Goal: Task Accomplishment & Management: Manage account settings

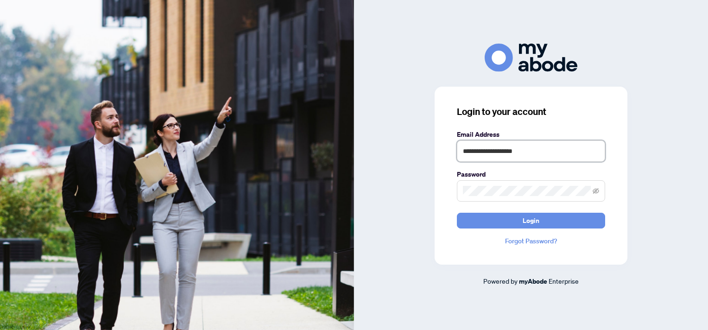
click at [536, 146] on input "**********" at bounding box center [531, 150] width 148 height 21
type input "**********"
click at [553, 215] on button "Login" at bounding box center [531, 221] width 148 height 16
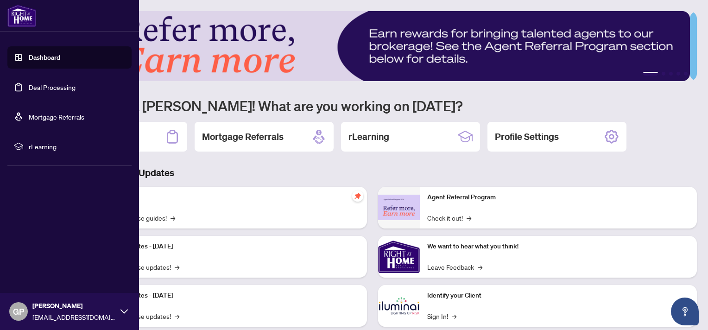
click at [34, 87] on link "Deal Processing" at bounding box center [52, 87] width 47 height 8
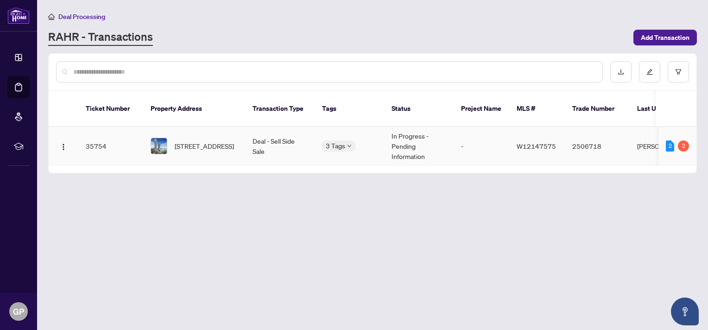
click at [217, 141] on span "[STREET_ADDRESS]" at bounding box center [204, 146] width 59 height 10
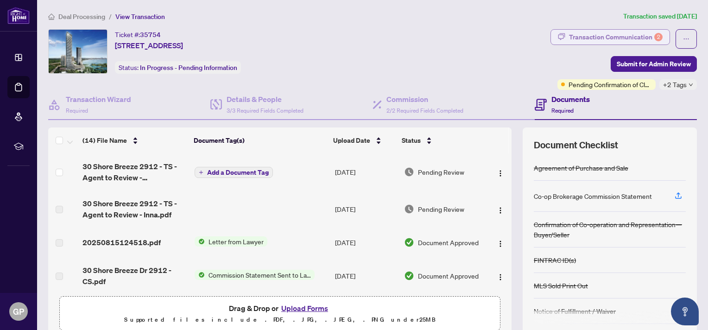
click at [639, 41] on div "Transaction Communication 2" at bounding box center [616, 37] width 94 height 15
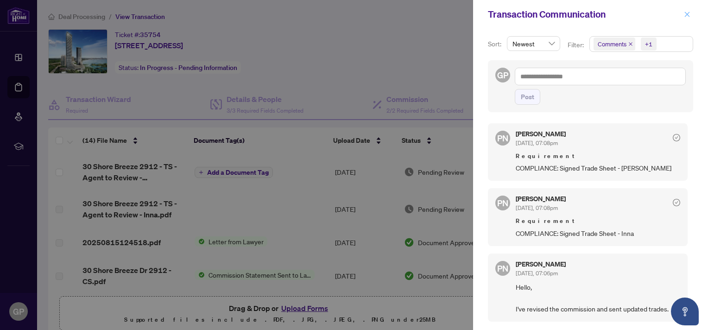
click at [689, 11] on icon "close" at bounding box center [687, 14] width 6 height 6
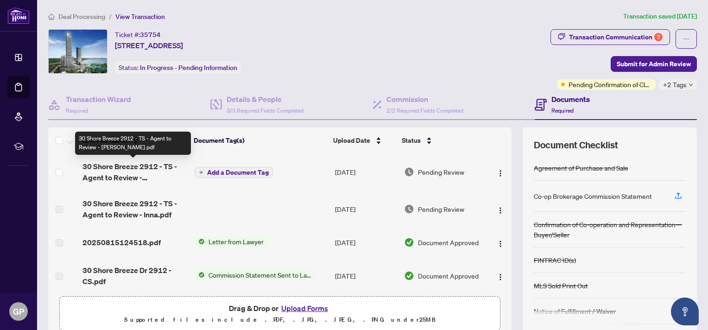
click at [144, 171] on span "30 Shore Breeze 2912 - TS - Agent to Review - [PERSON_NAME].pdf" at bounding box center [134, 172] width 105 height 22
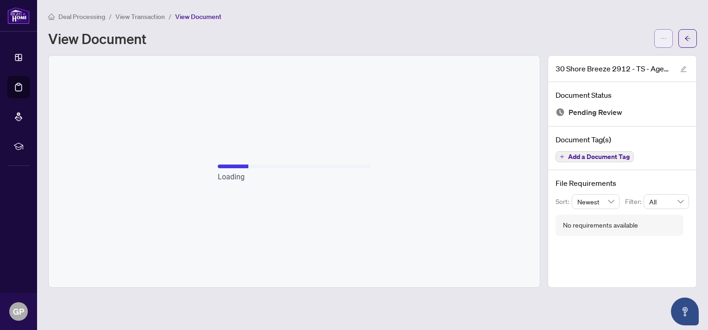
click at [662, 33] on span "button" at bounding box center [663, 38] width 6 height 15
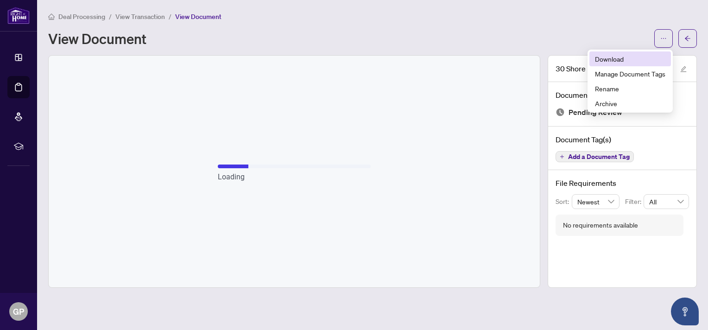
click at [627, 58] on span "Download" at bounding box center [630, 59] width 70 height 10
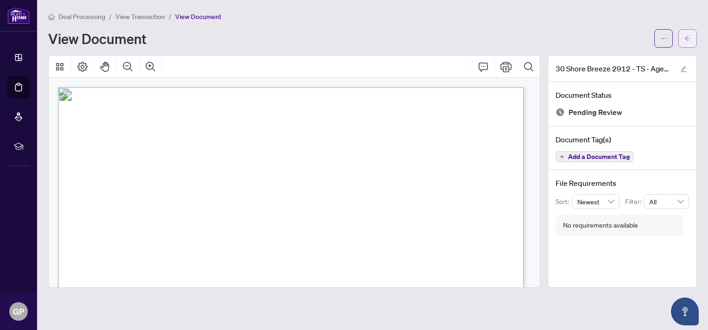
click at [689, 38] on icon "arrow-left" at bounding box center [687, 38] width 6 height 6
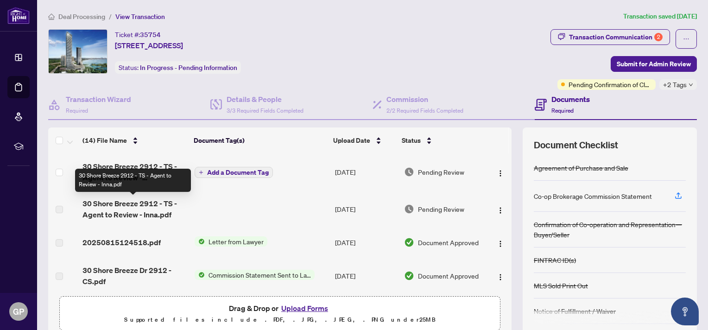
click at [134, 214] on span "30 Shore Breeze 2912 - TS - Agent to Review - Inna.pdf" at bounding box center [134, 209] width 105 height 22
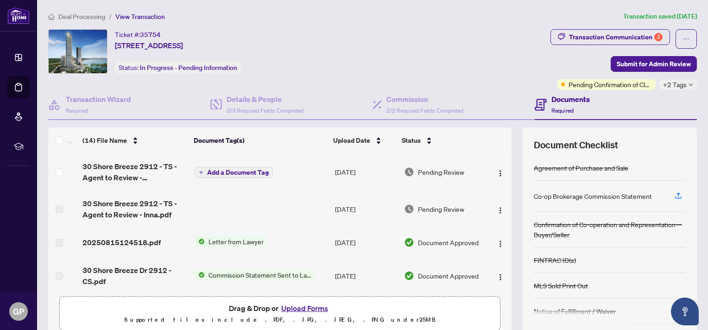
click at [310, 310] on button "Upload Forms" at bounding box center [304, 308] width 52 height 12
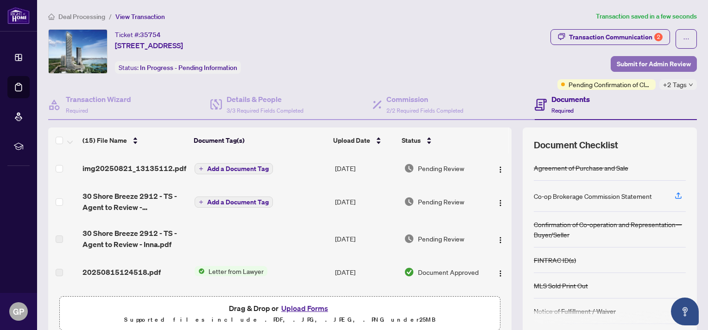
click at [626, 61] on span "Submit for Admin Review" at bounding box center [654, 64] width 74 height 15
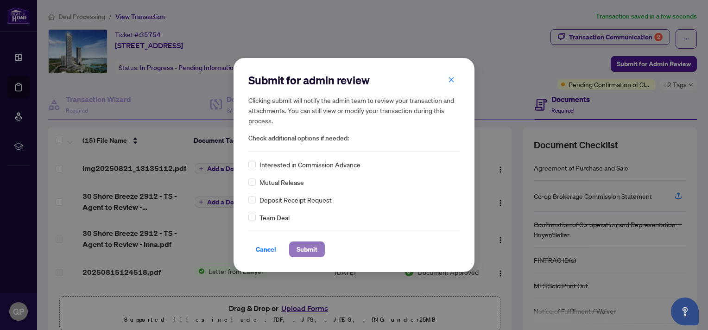
click at [321, 246] on button "Submit" at bounding box center [307, 249] width 36 height 16
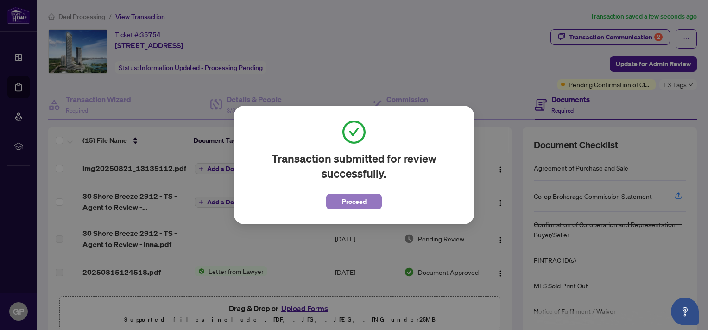
click at [356, 206] on span "Proceed" at bounding box center [354, 201] width 25 height 15
